Goal: Task Accomplishment & Management: Manage account settings

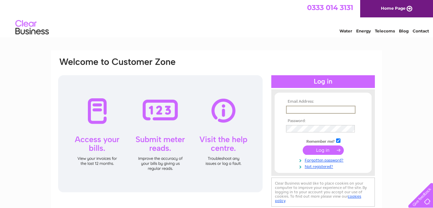
click at [298, 108] on input "text" at bounding box center [320, 110] width 69 height 8
type input "waldiemike@btinternet.com"
click at [303, 145] on input "submit" at bounding box center [323, 149] width 41 height 9
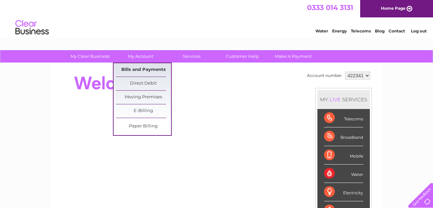
click at [148, 69] on link "Bills and Payments" at bounding box center [143, 69] width 55 height 13
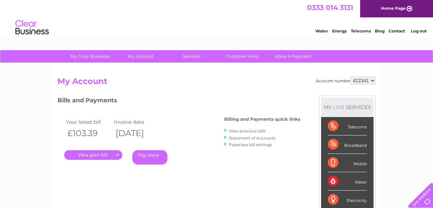
click at [95, 154] on link "." at bounding box center [93, 155] width 58 height 10
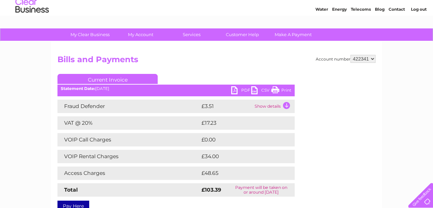
scroll to position [33, 0]
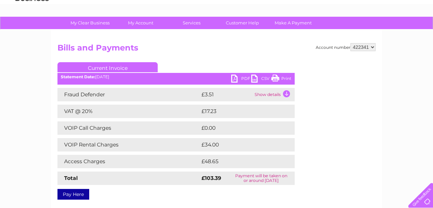
click at [289, 94] on td "Show details" at bounding box center [274, 94] width 42 height 13
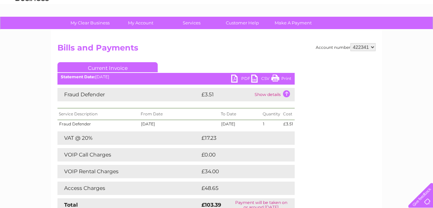
click at [289, 94] on td "Show details" at bounding box center [274, 94] width 42 height 13
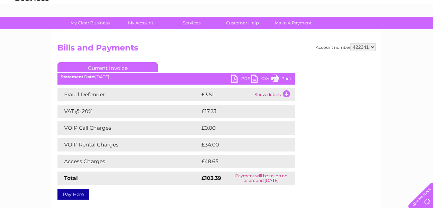
click at [234, 79] on link "PDF" at bounding box center [241, 79] width 20 height 10
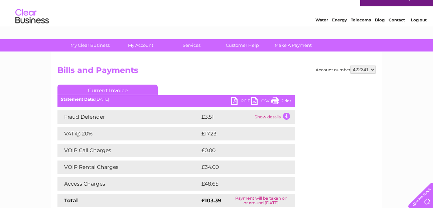
scroll to position [0, 0]
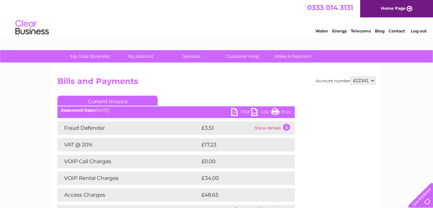
click at [421, 30] on link "Log out" at bounding box center [419, 30] width 16 height 5
